Goal: Check status

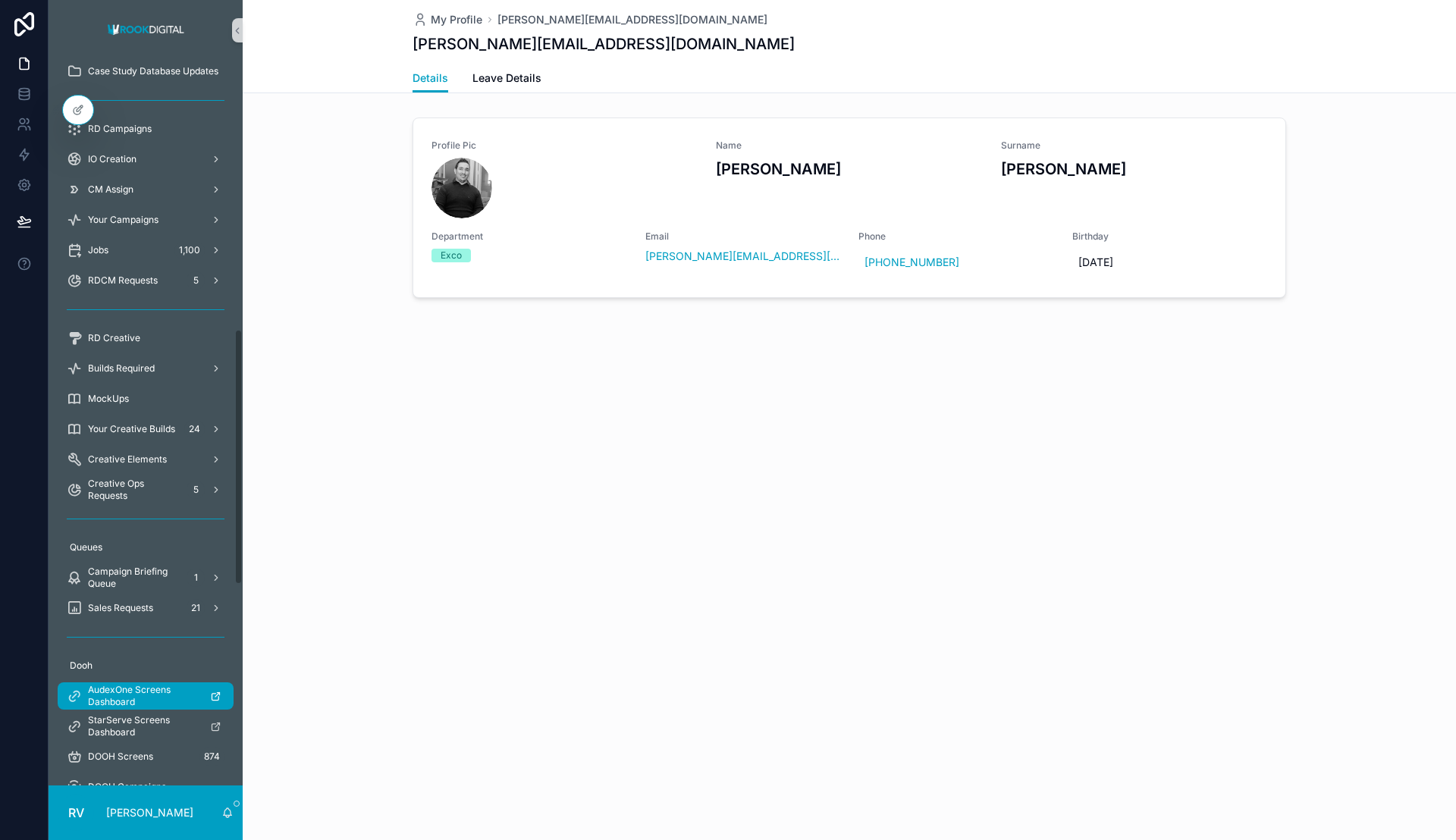
scroll to position [758, 0]
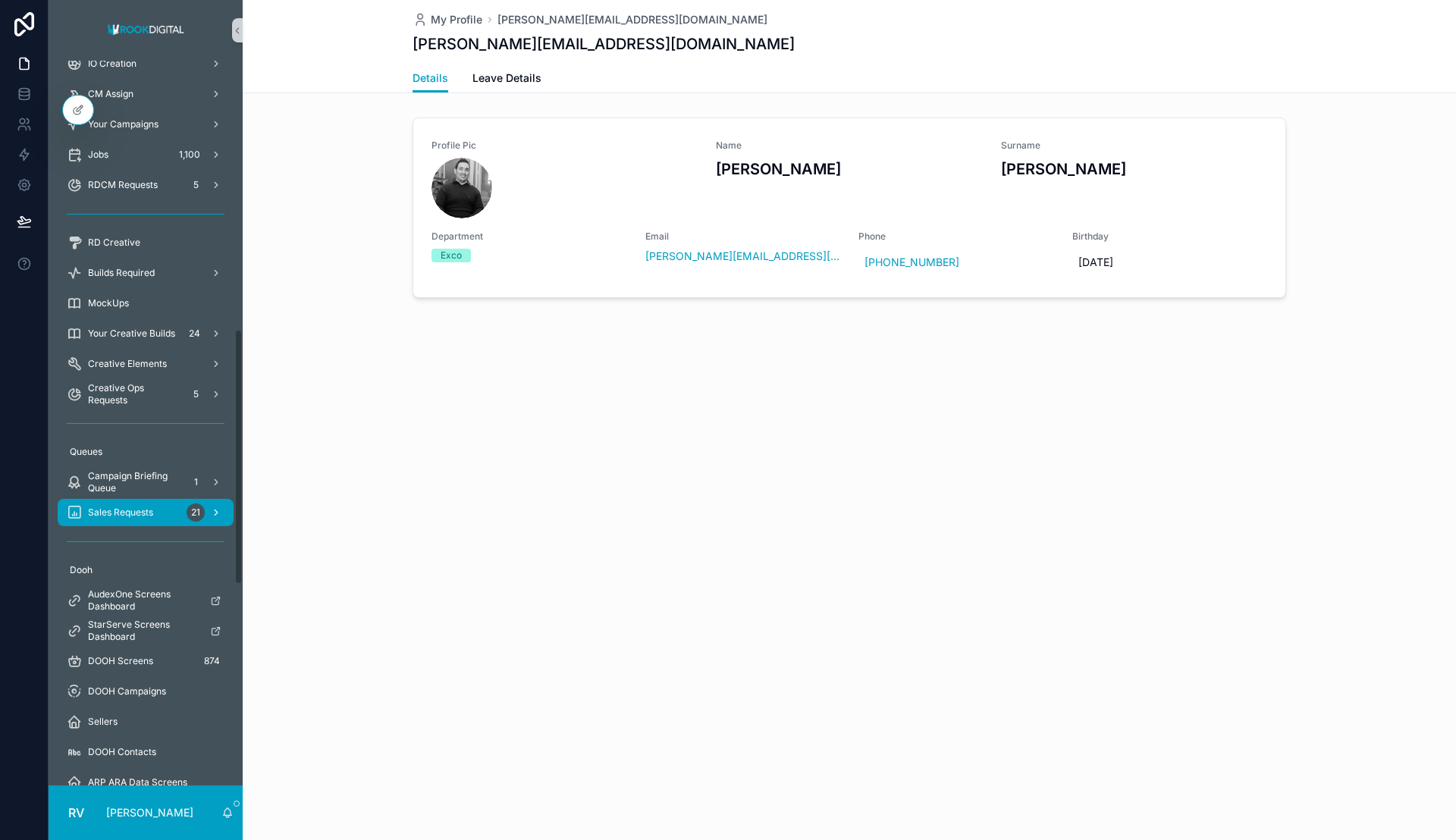
click at [158, 511] on div "Sales Requests 21" at bounding box center [145, 512] width 158 height 24
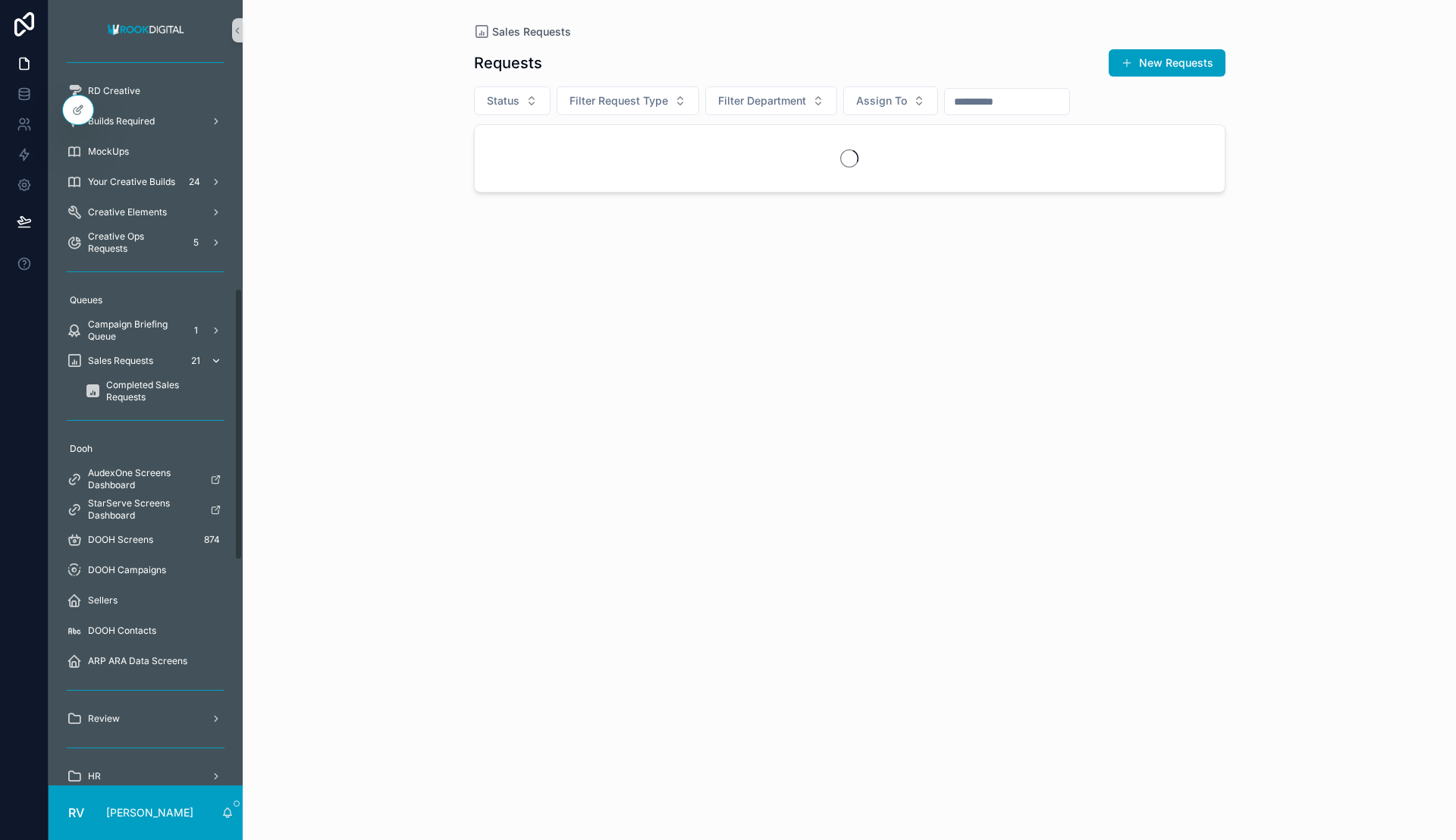
scroll to position [607, 0]
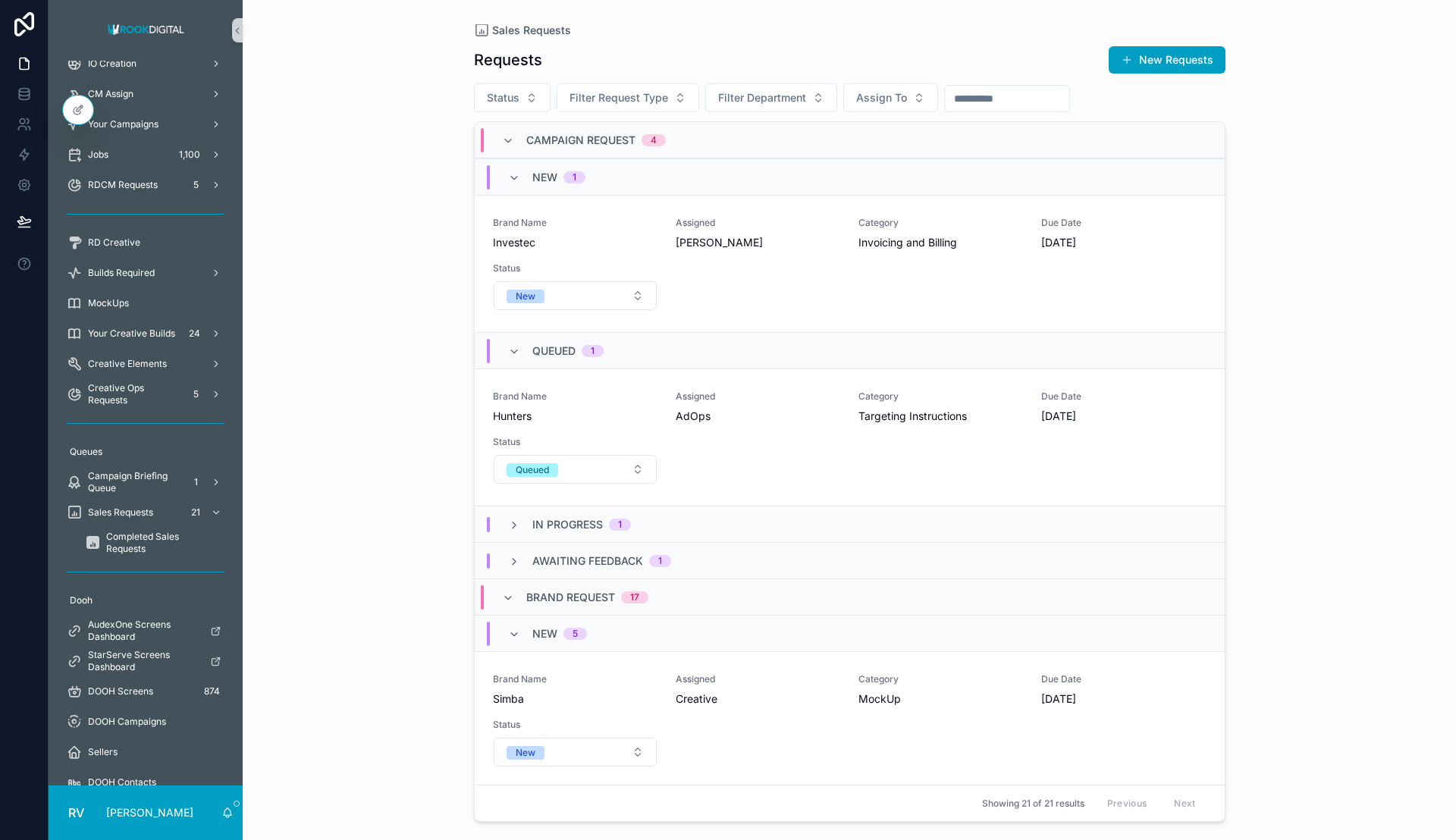
click at [994, 92] on input "scrollable content" at bounding box center [1007, 99] width 125 height 22
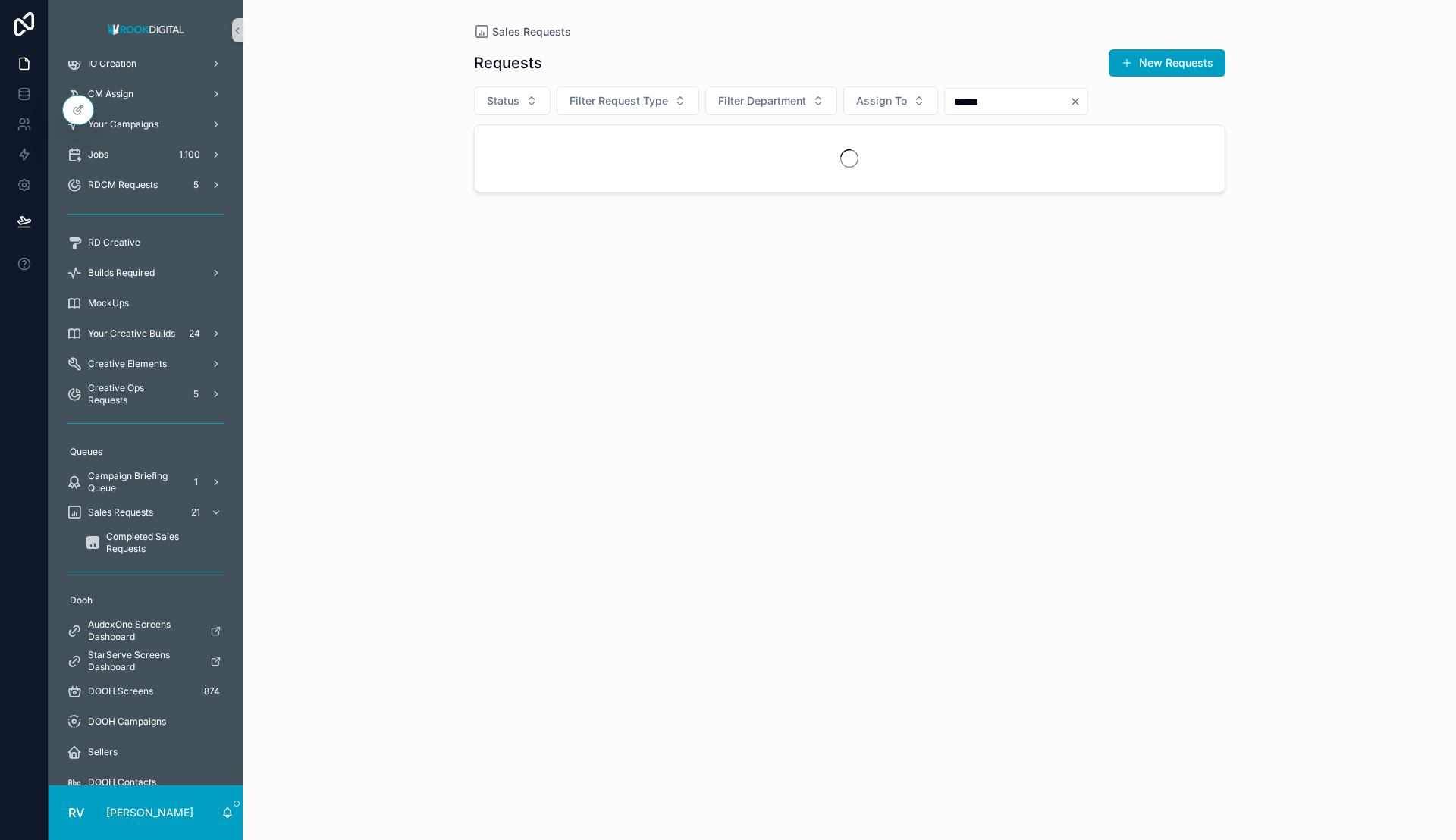
type input "******"
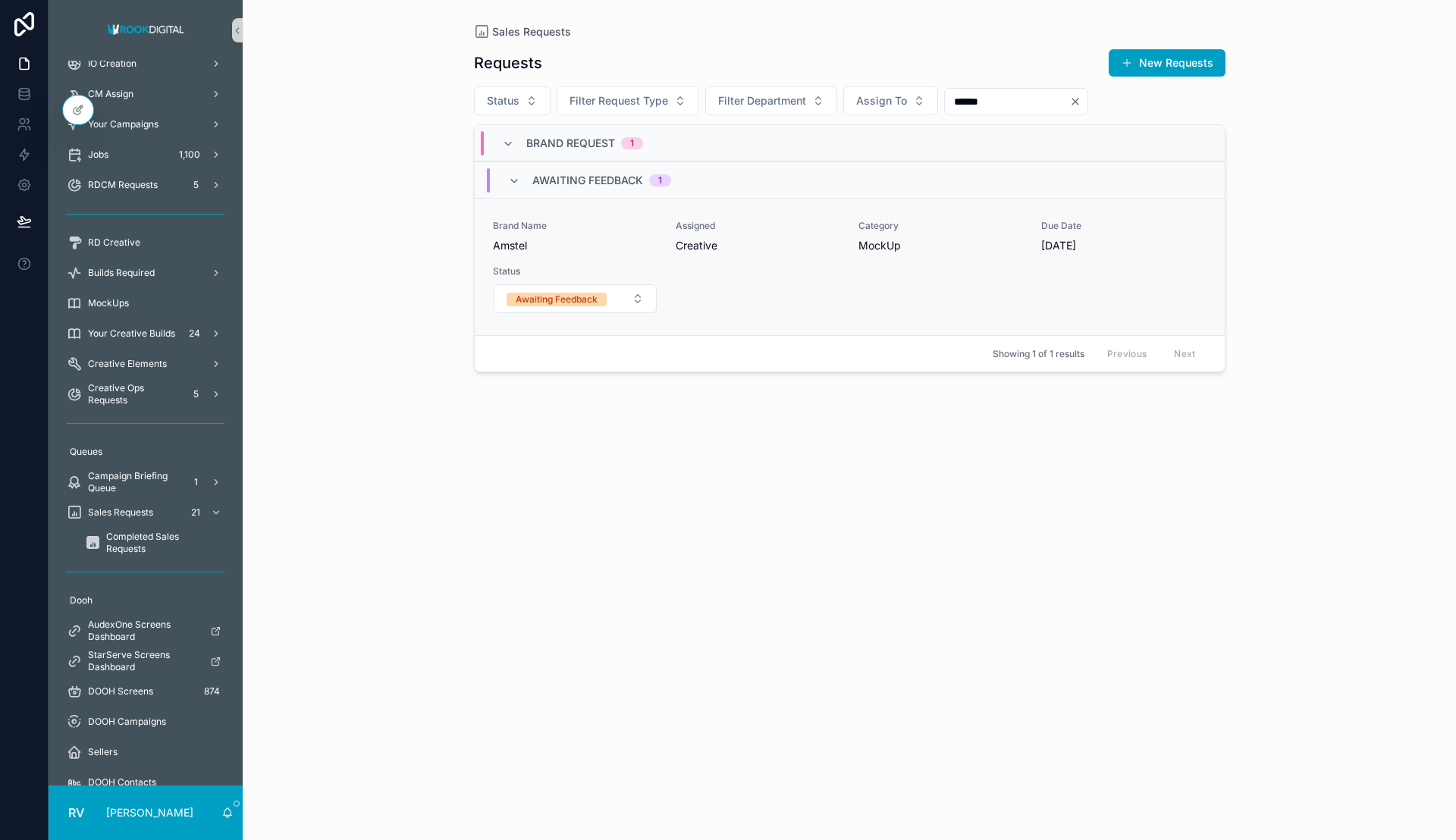
click at [745, 230] on span "Assigned" at bounding box center [758, 226] width 164 height 13
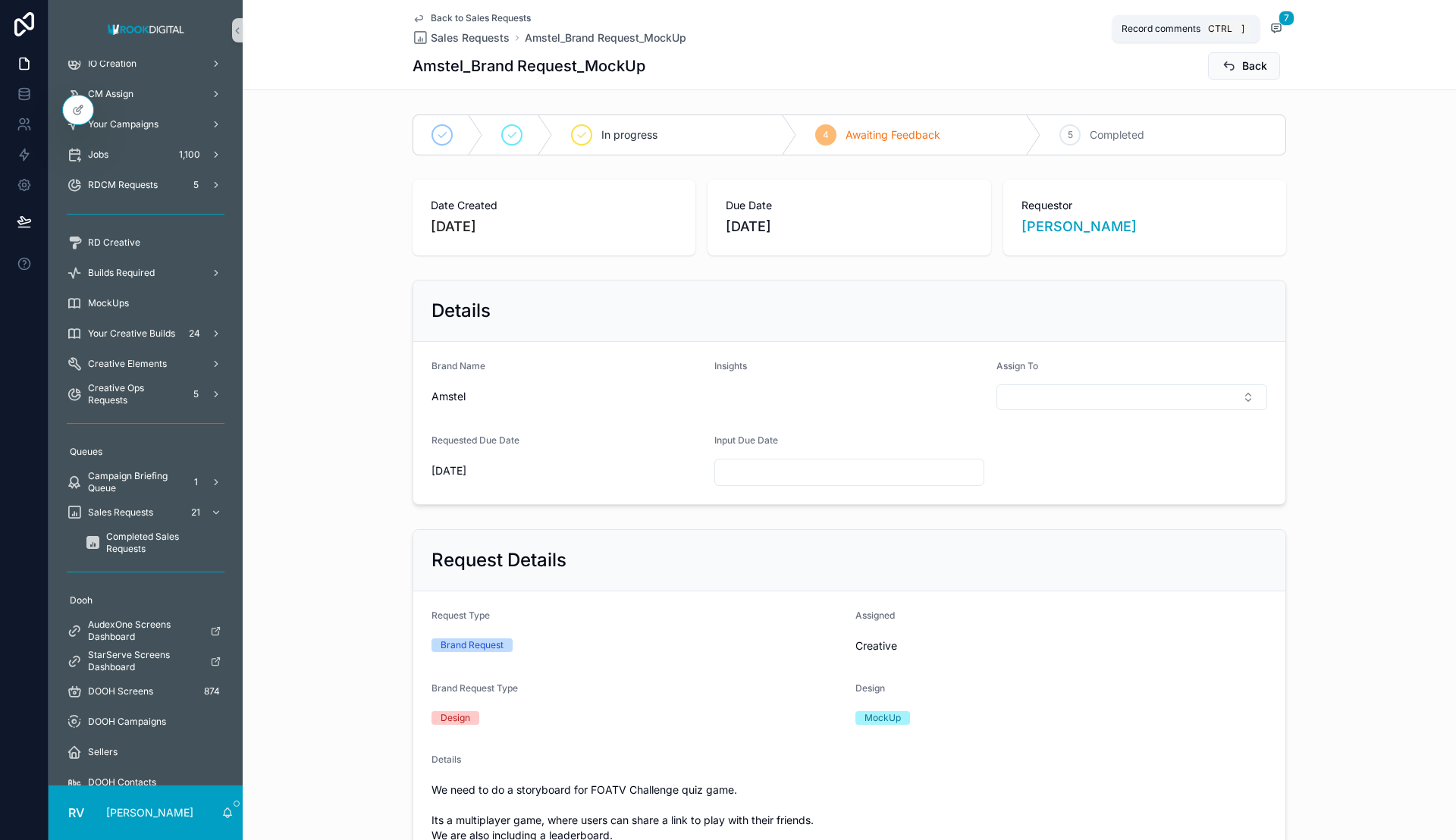
click at [1270, 31] on icon "scrollable content" at bounding box center [1276, 28] width 13 height 13
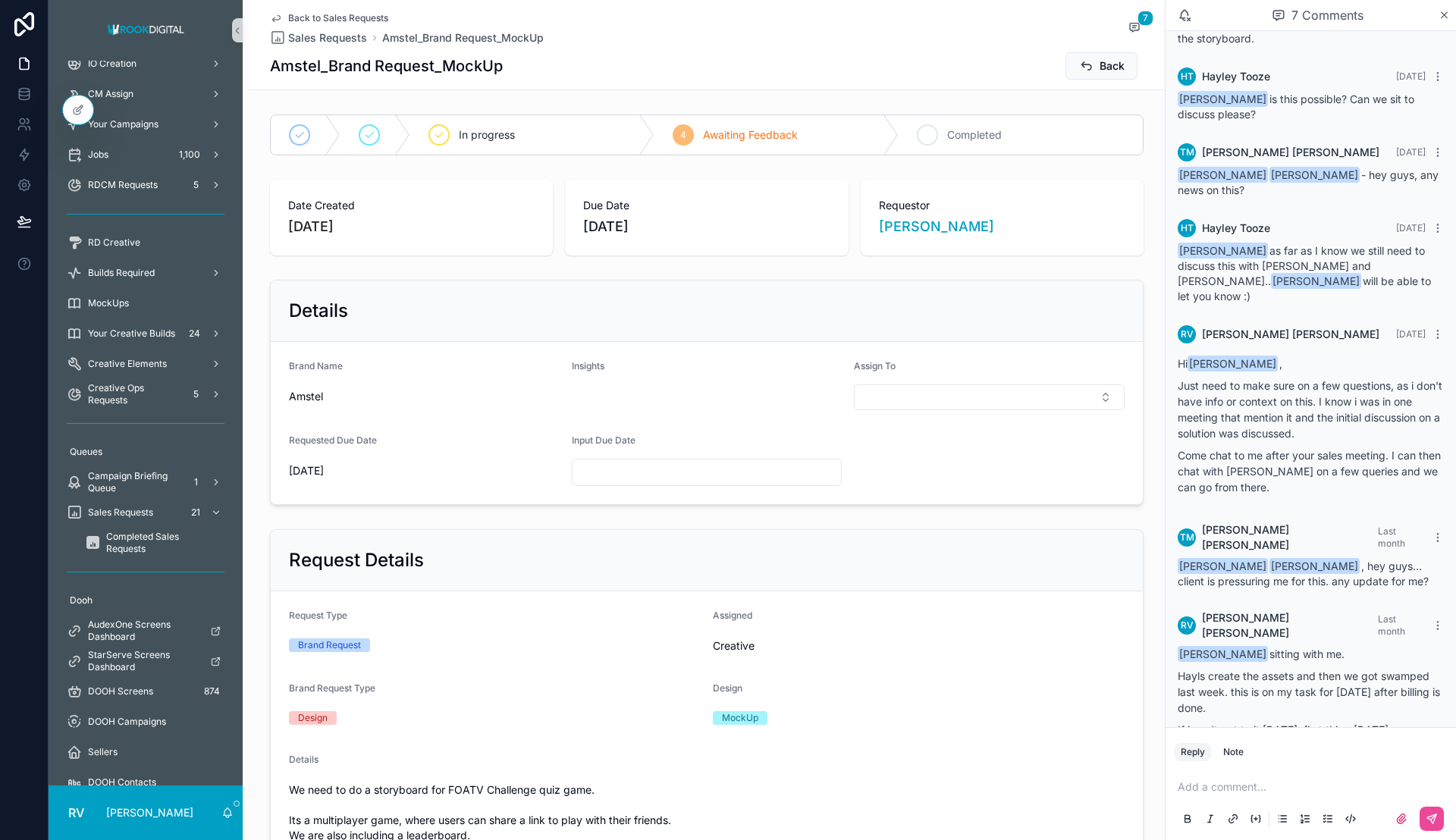
click at [987, 130] on span "Completed" at bounding box center [974, 135] width 55 height 15
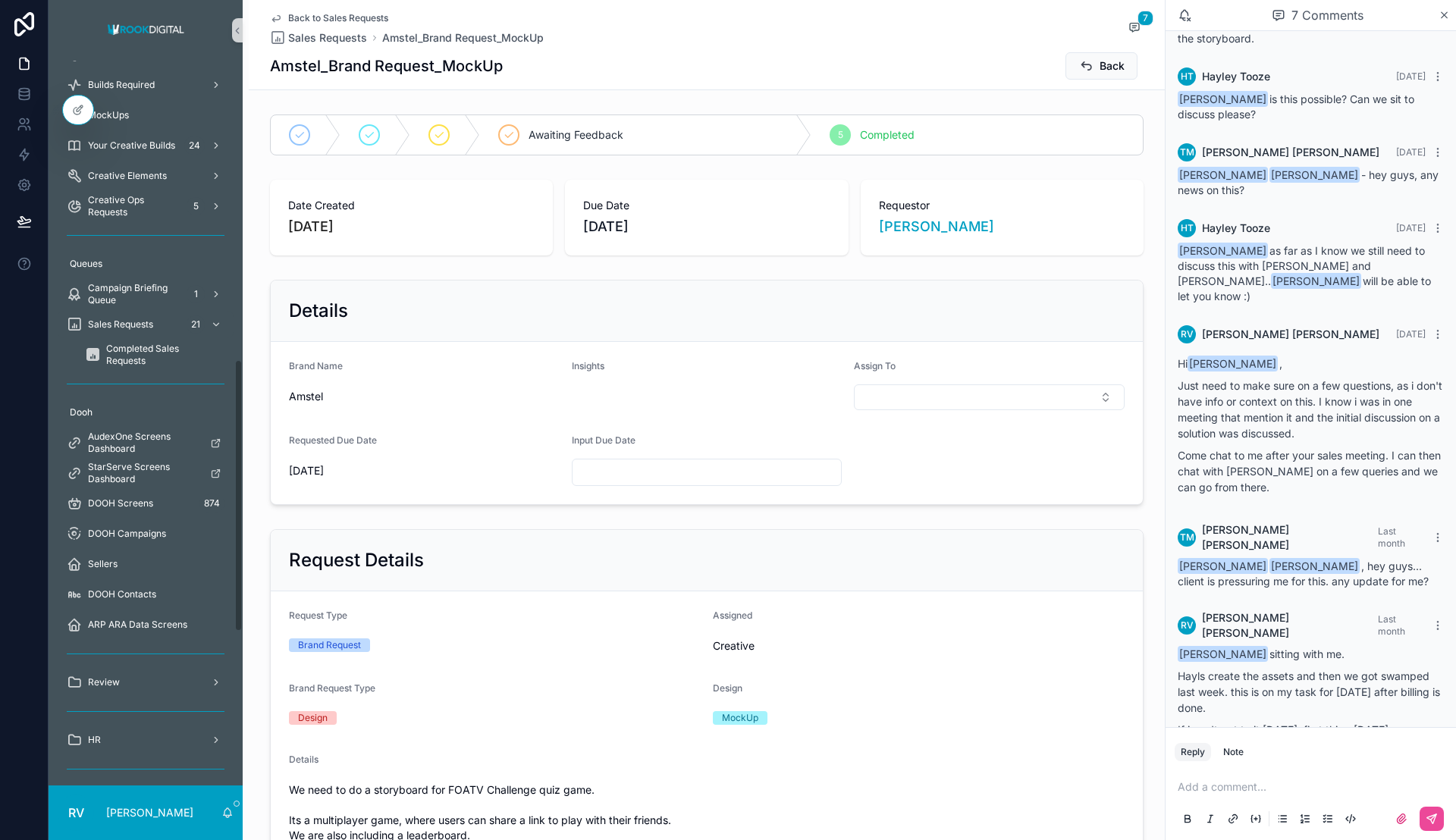
scroll to position [796, 0]
